Goal: Information Seeking & Learning: Check status

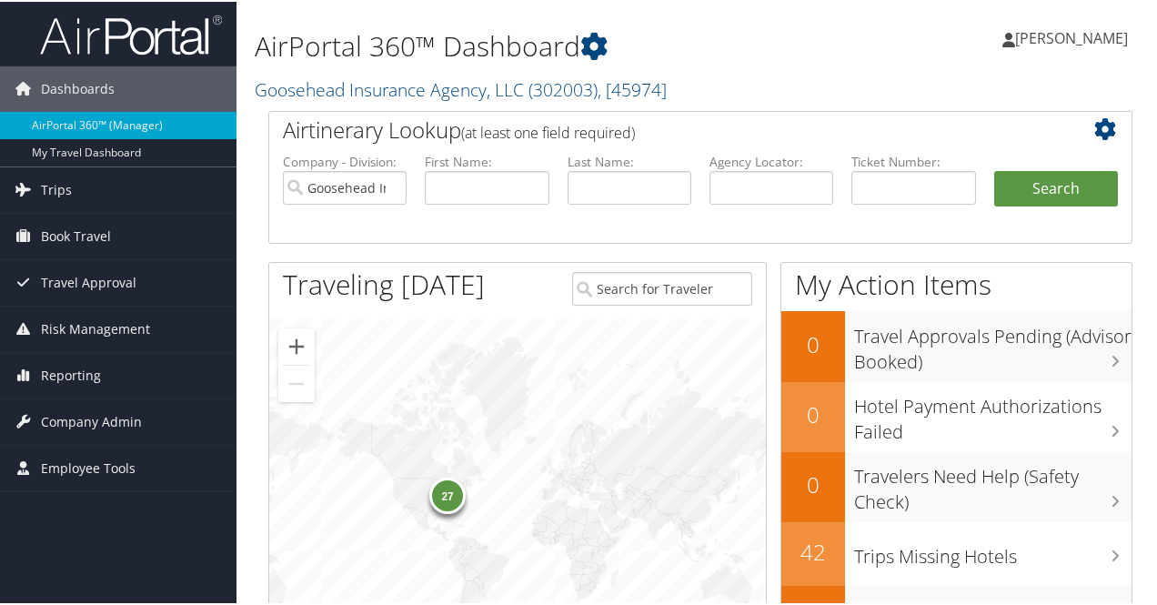
click at [416, 201] on li "First Name:" at bounding box center [487, 193] width 142 height 85
click at [593, 110] on div "Airtinerary Lookup (at least one field required)" at bounding box center [664, 130] width 791 height 41
click at [86, 367] on span "Reporting" at bounding box center [71, 373] width 60 height 45
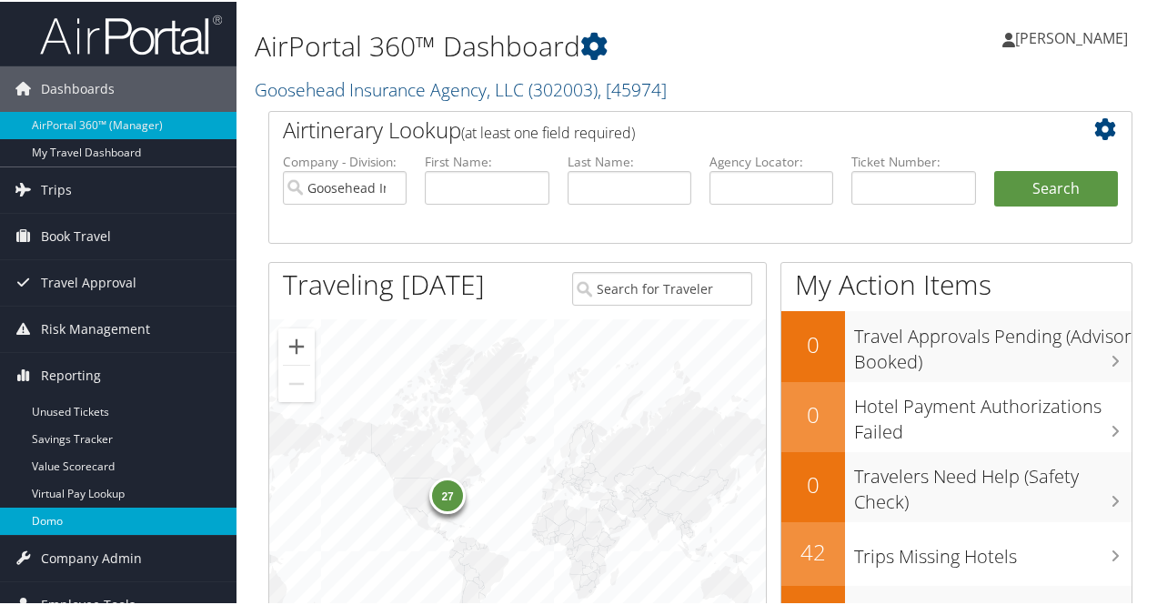
click at [75, 516] on link "Domo" at bounding box center [118, 519] width 237 height 27
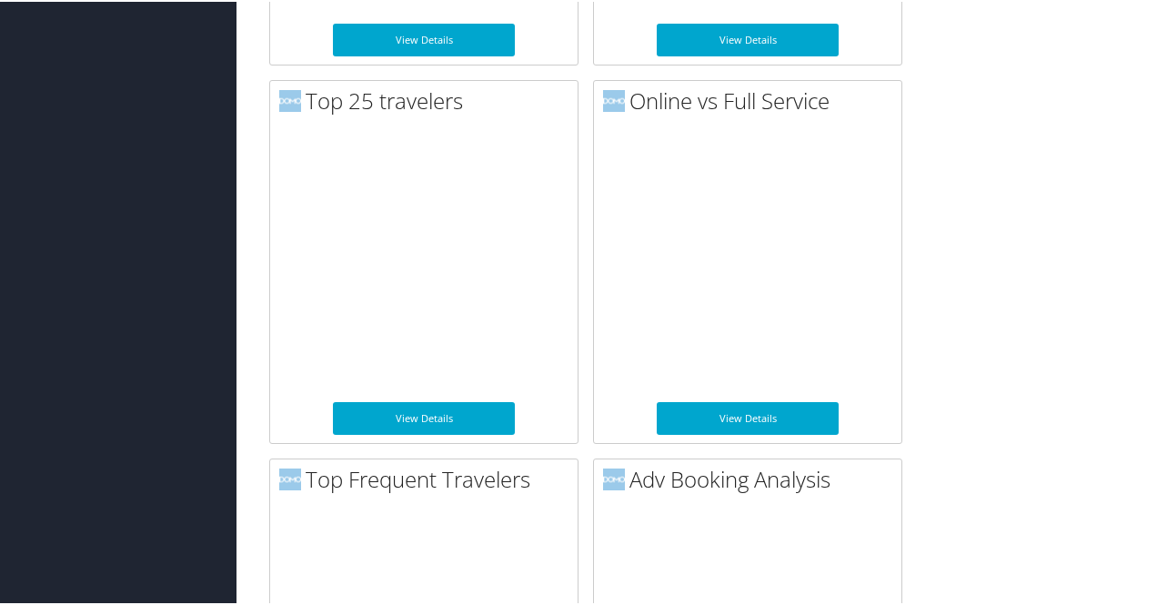
scroll to position [2275, 0]
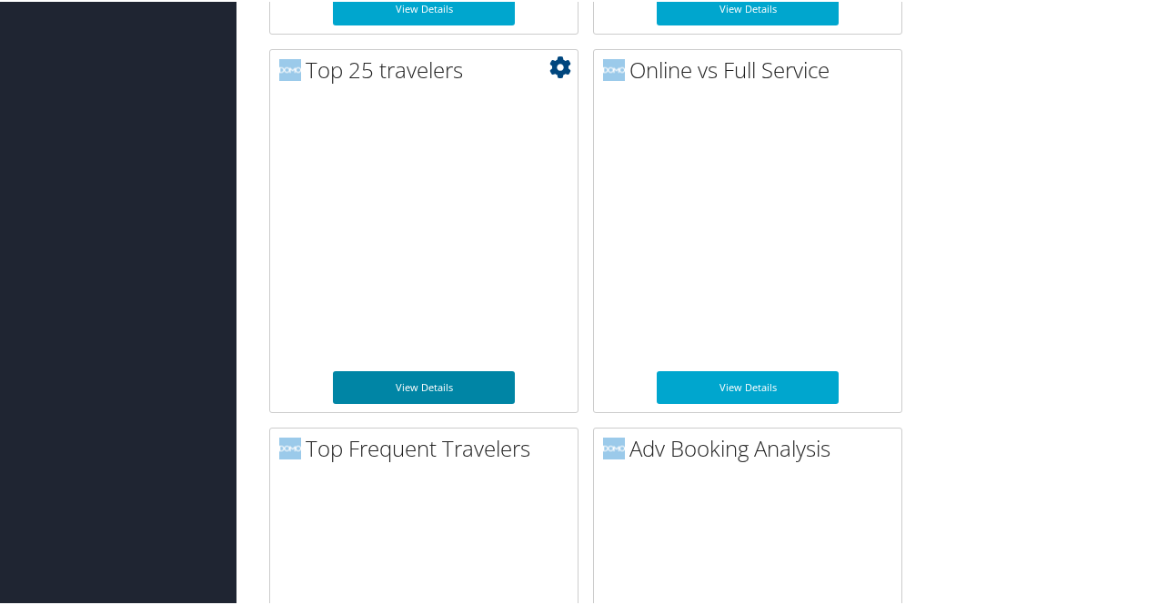
click at [428, 378] on link "View Details" at bounding box center [424, 385] width 182 height 33
